Goal: Task Accomplishment & Management: Manage account settings

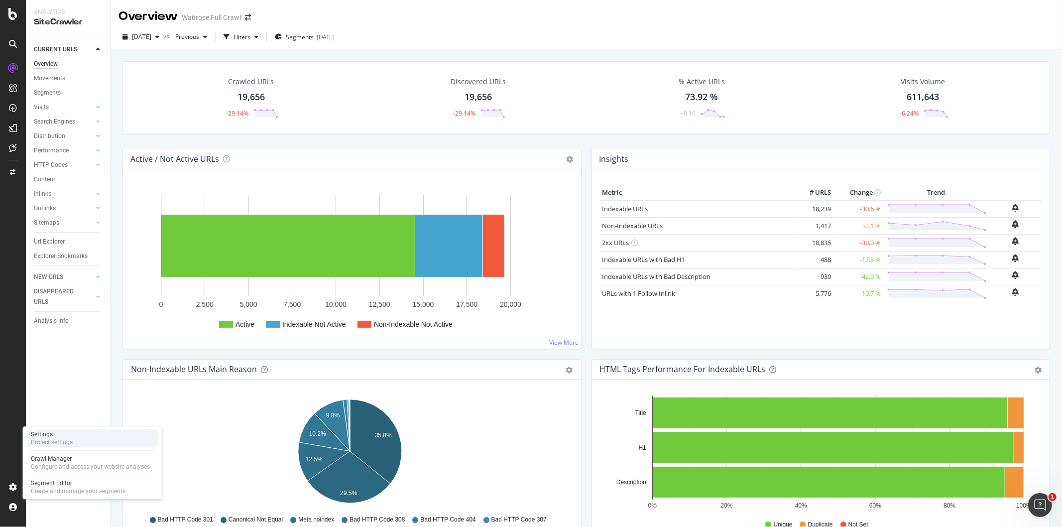
click at [40, 446] on div "Project settings" at bounding box center [52, 442] width 42 height 8
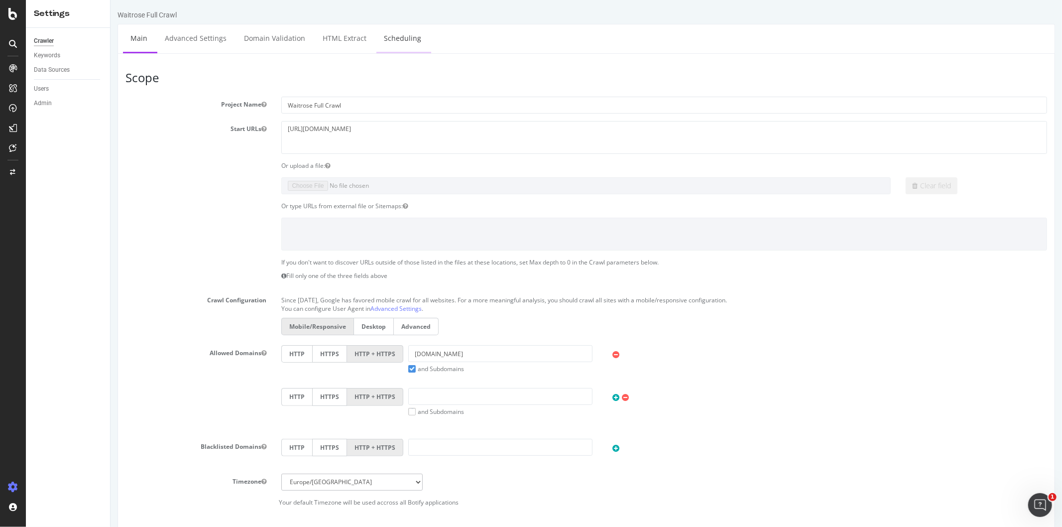
click at [395, 28] on link "Scheduling" at bounding box center [402, 37] width 52 height 27
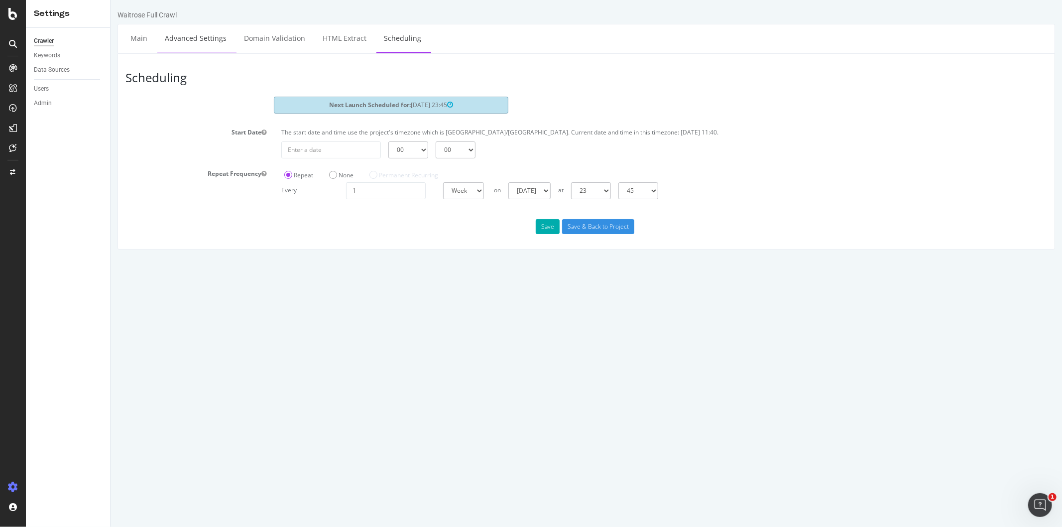
click at [215, 38] on link "Advanced Settings" at bounding box center [195, 37] width 77 height 27
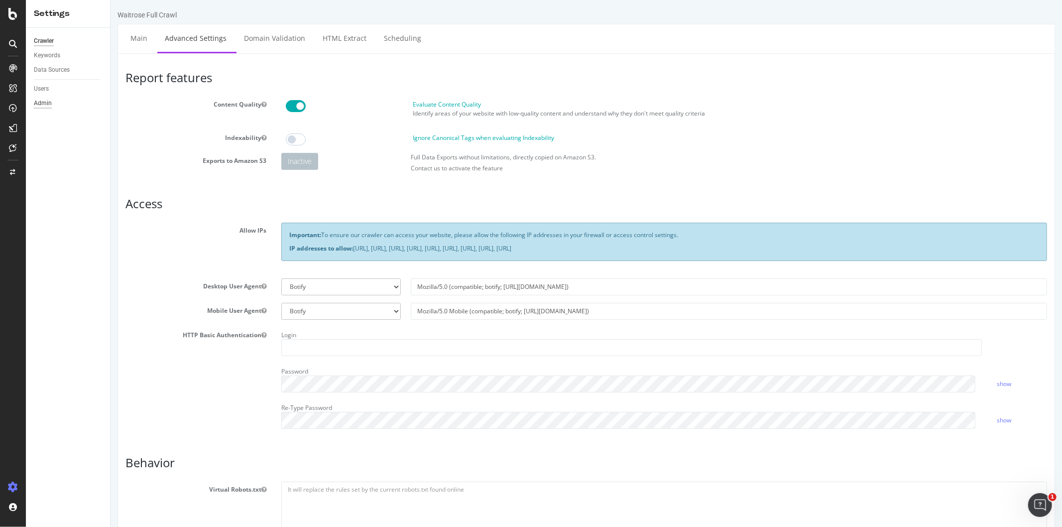
click at [45, 101] on div "Admin" at bounding box center [43, 103] width 18 height 10
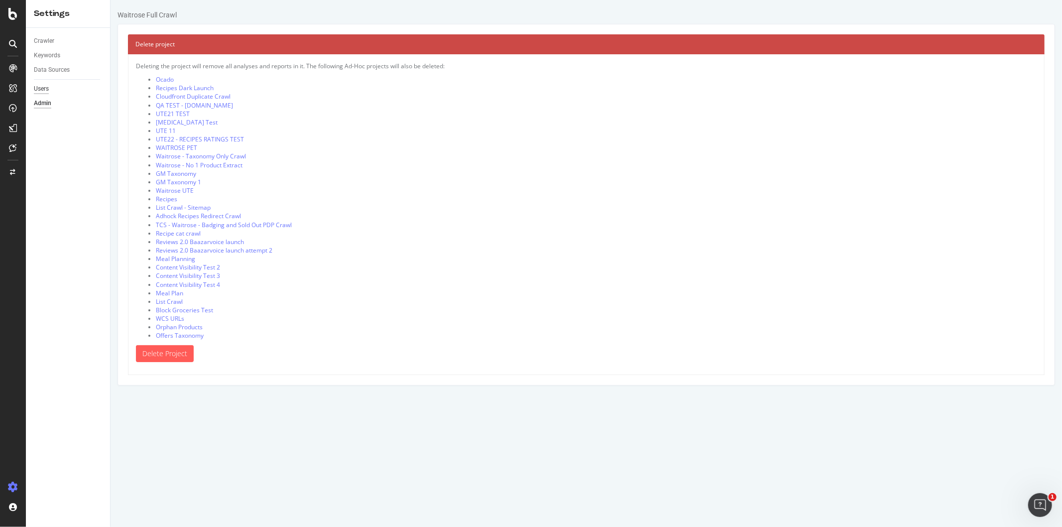
click at [43, 92] on div "Users" at bounding box center [41, 89] width 15 height 10
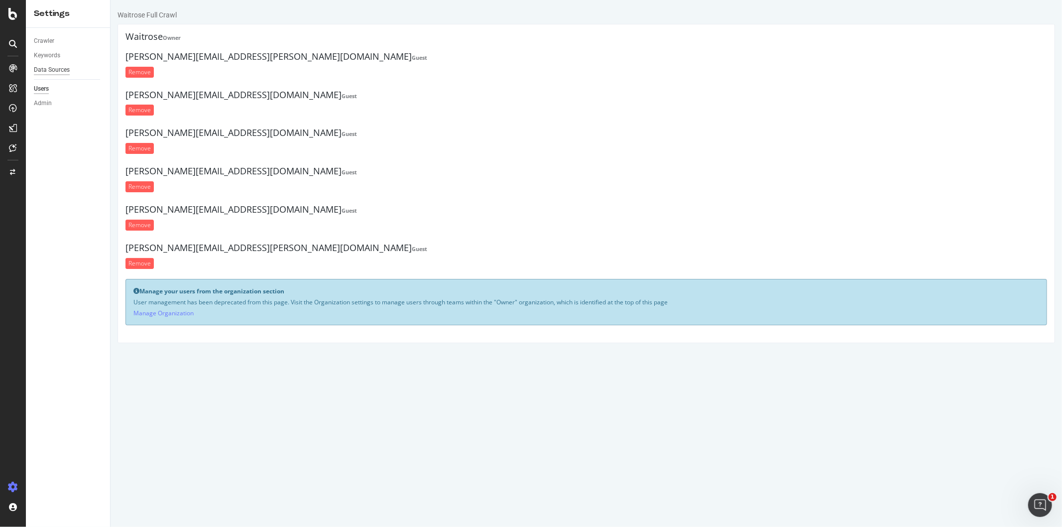
click at [47, 71] on div "Data Sources" at bounding box center [52, 70] width 36 height 10
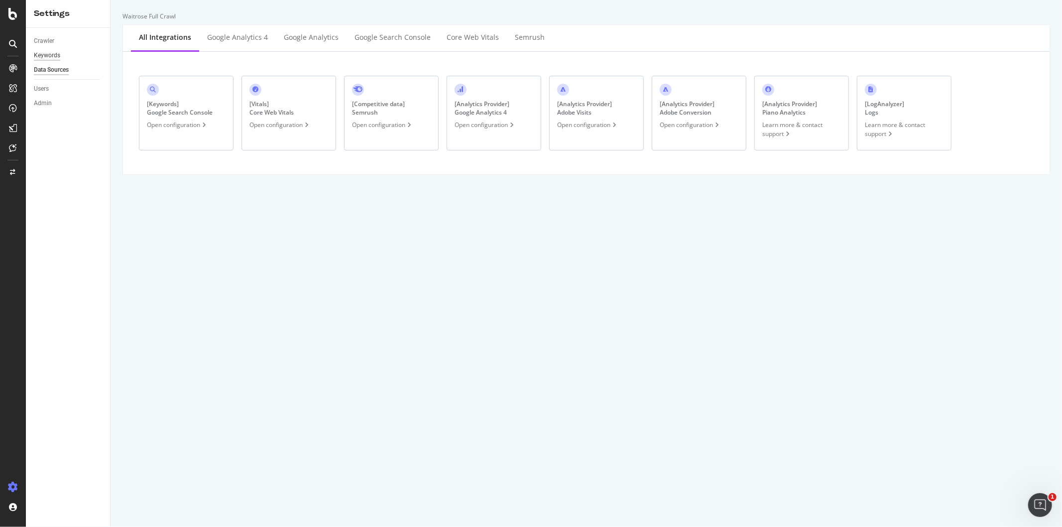
click at [46, 50] on div "Keywords" at bounding box center [47, 55] width 26 height 10
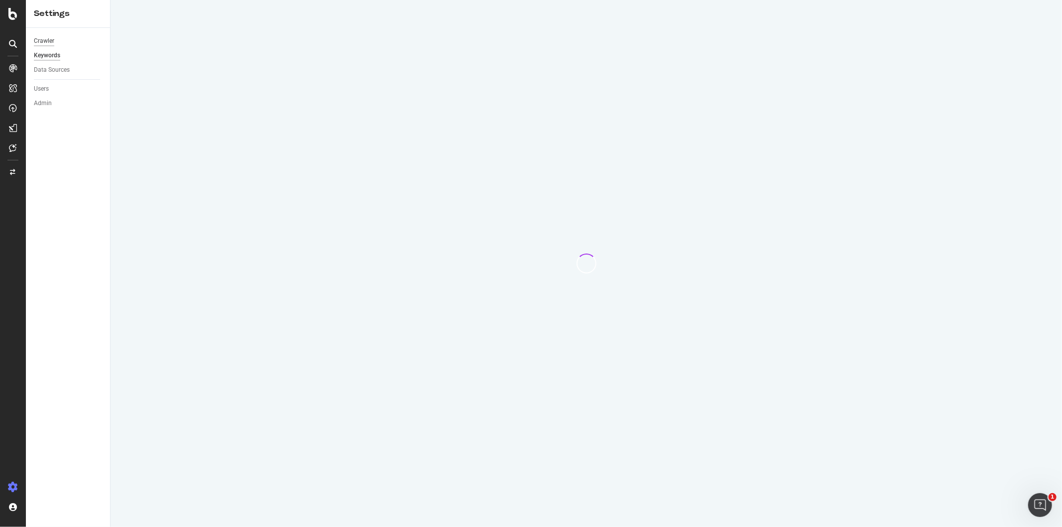
click at [45, 37] on div "Crawler" at bounding box center [44, 41] width 20 height 10
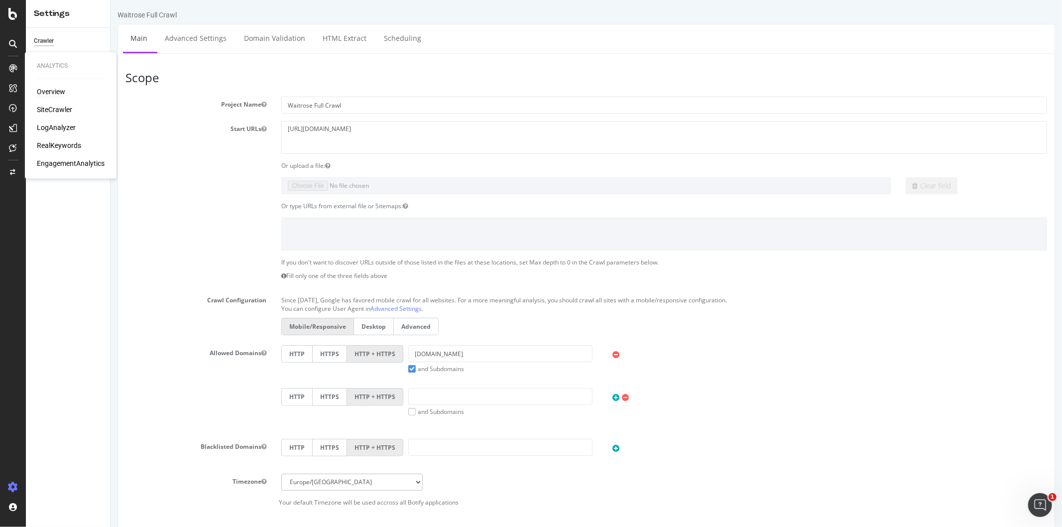
click at [45, 91] on div "Overview" at bounding box center [51, 92] width 28 height 10
